Goal: Transaction & Acquisition: Purchase product/service

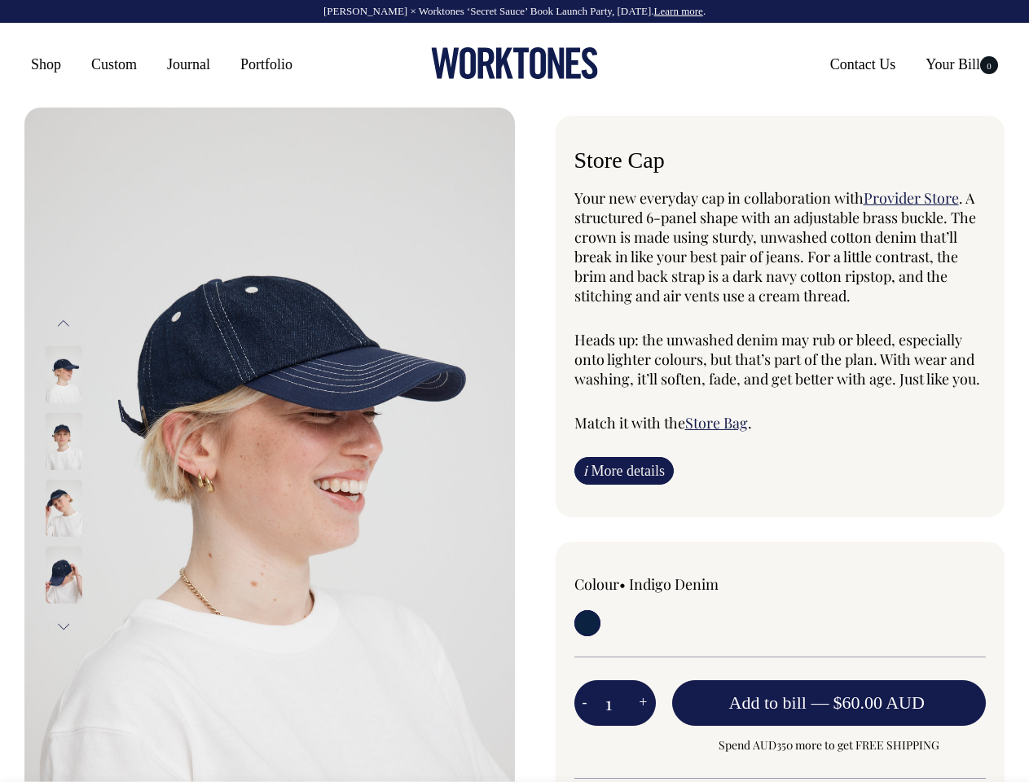
click at [270, 445] on img at bounding box center [269, 475] width 491 height 735
click at [86, 475] on div at bounding box center [85, 508] width 81 height 67
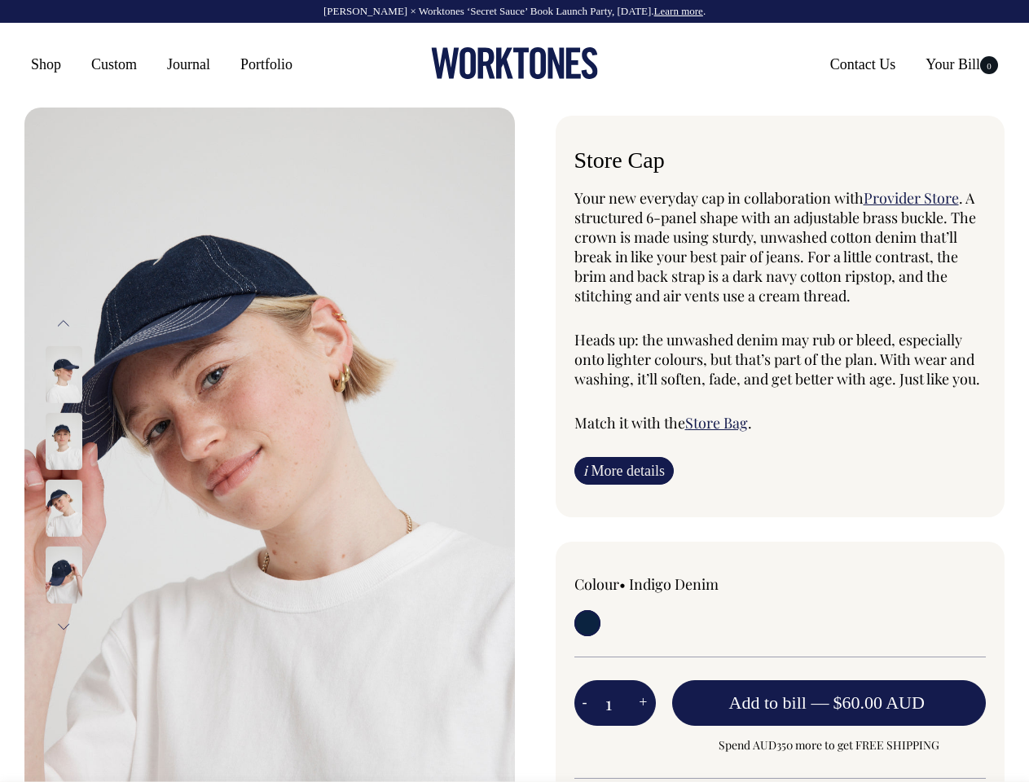
click at [64, 323] on button "Previous" at bounding box center [63, 324] width 24 height 37
click at [86, 475] on div at bounding box center [85, 508] width 81 height 67
click at [64, 627] on button "Next" at bounding box center [63, 627] width 24 height 37
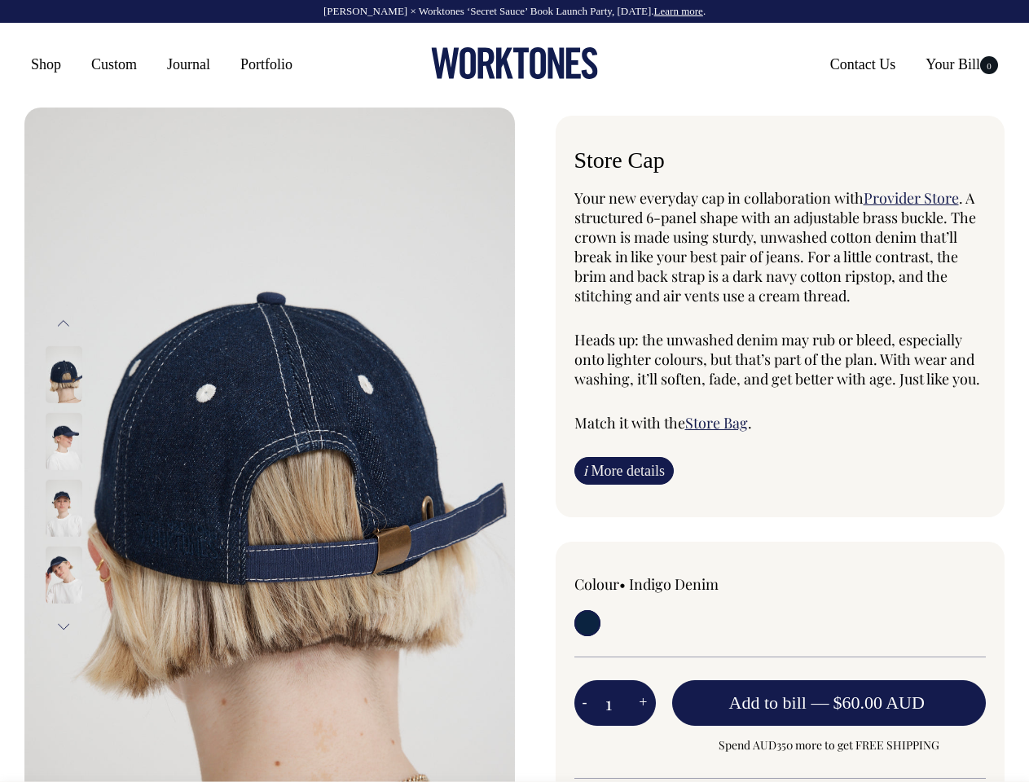
click at [585, 703] on button "-" at bounding box center [584, 703] width 21 height 33
click at [643, 703] on button "+" at bounding box center [643, 703] width 24 height 33
type input "2"
click at [830, 703] on span "— $60.00 AUD" at bounding box center [869, 703] width 117 height 20
